Goal: Obtain resource: Obtain resource

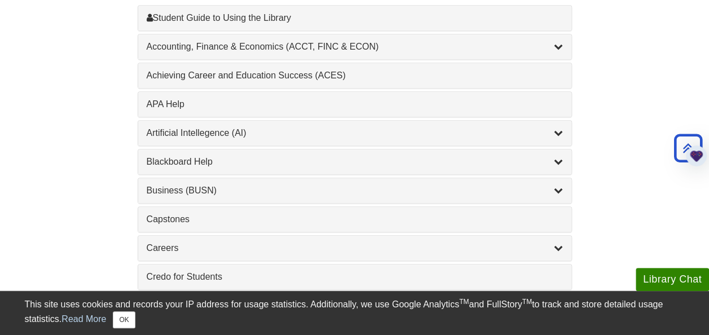
scroll to position [379, 0]
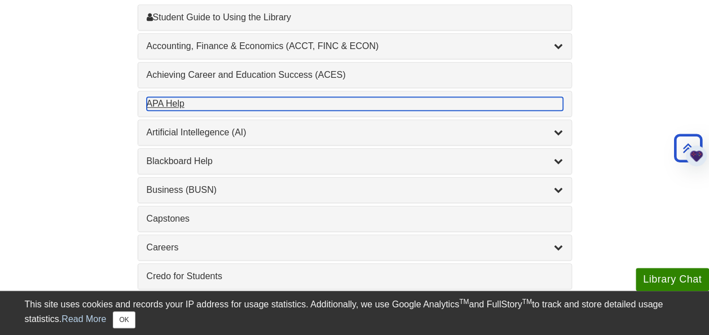
click at [160, 104] on div "APA Help , 1 guides" at bounding box center [355, 104] width 416 height 14
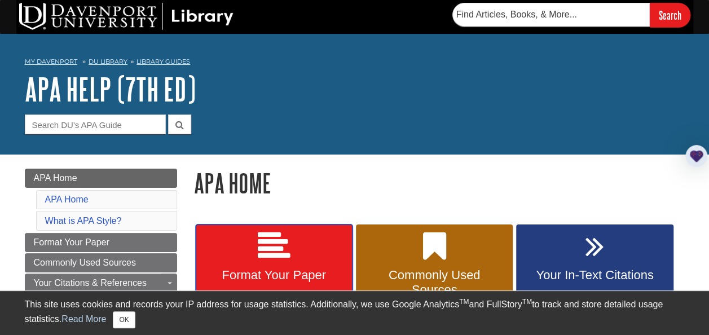
click at [265, 259] on icon at bounding box center [274, 246] width 33 height 33
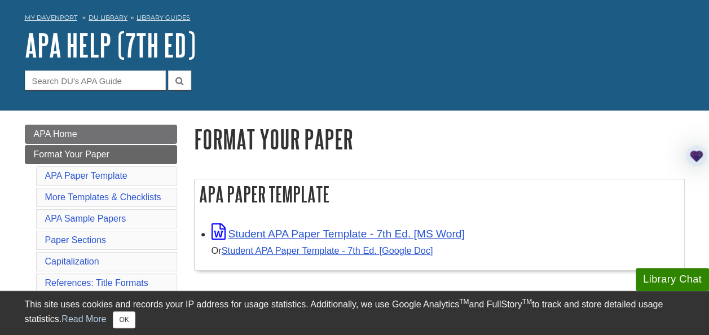
scroll to position [45, 0]
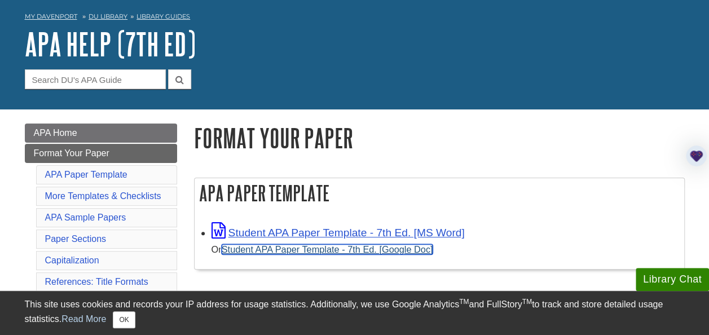
click at [287, 248] on link "Student APA Paper Template - 7th Ed. [Google Doc]" at bounding box center [327, 249] width 211 height 10
